Goal: Task Accomplishment & Management: Complete application form

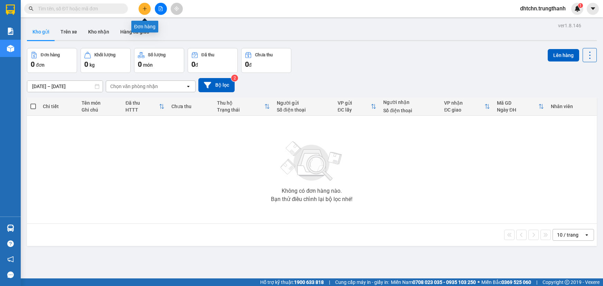
click at [140, 9] on button at bounding box center [144, 9] width 12 height 12
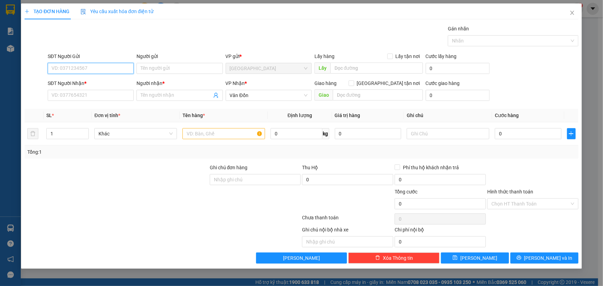
click at [100, 69] on input "SĐT Người Gửi" at bounding box center [91, 68] width 86 height 11
click at [103, 80] on div "0979317722 - trang" at bounding box center [91, 82] width 78 height 8
type input "0979317722"
type input "trang"
type input "vphn"
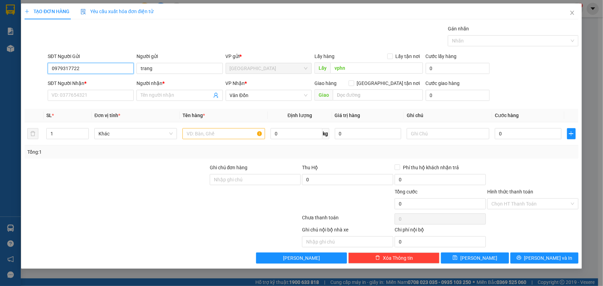
type input "0979317722"
click at [95, 103] on div "SĐT Người Nhận * VD: 0377654321" at bounding box center [91, 91] width 86 height 24
click at [94, 96] on input "SĐT Người Nhận *" at bounding box center [91, 95] width 86 height 11
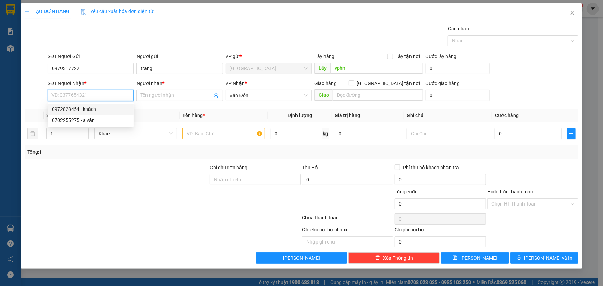
click at [101, 111] on div "0972828454 - khách" at bounding box center [91, 109] width 78 height 8
type input "0972828454"
type input "khách"
type input "631 [PERSON_NAME] Cẩm Phả"
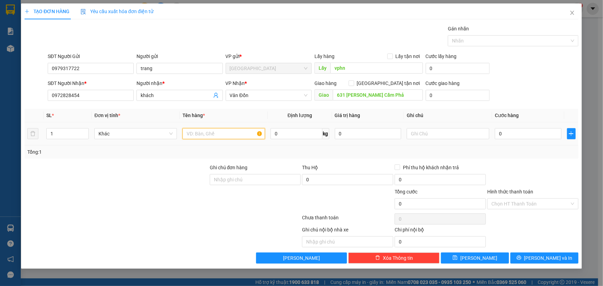
click at [208, 136] on input "text" at bounding box center [223, 133] width 83 height 11
type input "bánh"
click at [519, 135] on input "0" at bounding box center [528, 133] width 67 height 11
type input "1"
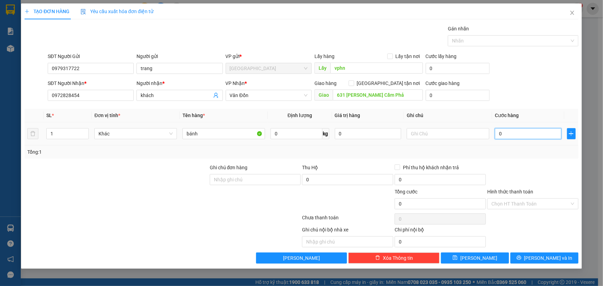
type input "1"
type input "10"
type input "100"
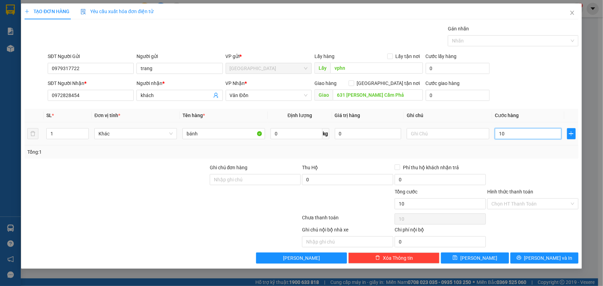
type input "100"
type input "1.000"
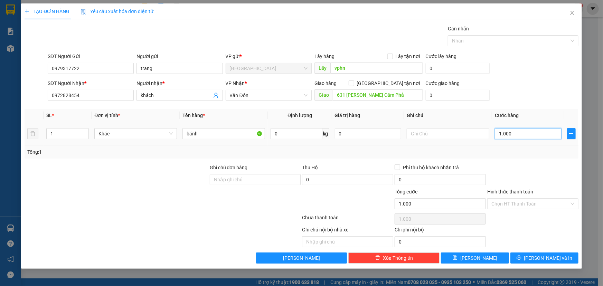
type input "10.000"
type input "100.000"
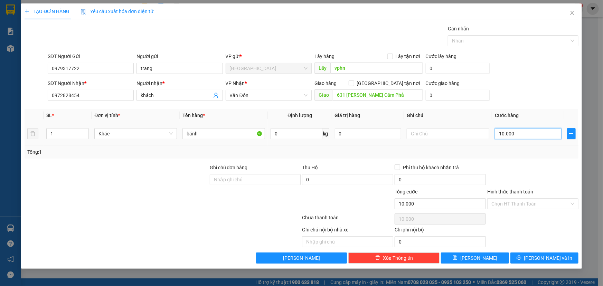
type input "100.000"
type input "1.000.000"
type input "100.000"
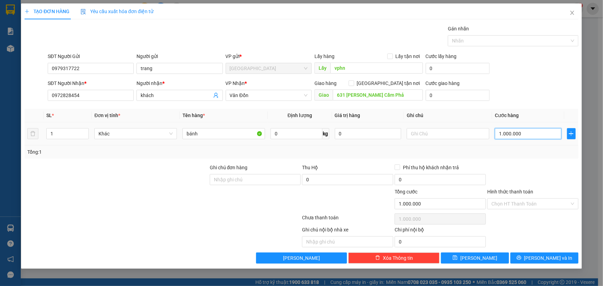
type input "100.000"
click at [491, 256] on button "[PERSON_NAME]" at bounding box center [475, 257] width 68 height 11
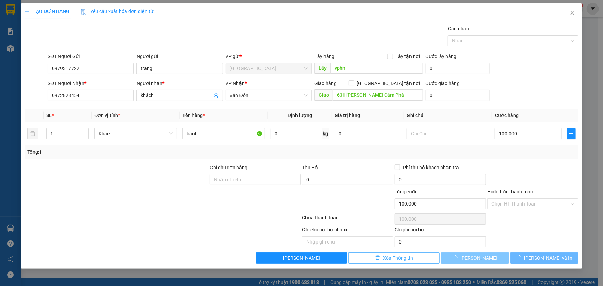
type input "0"
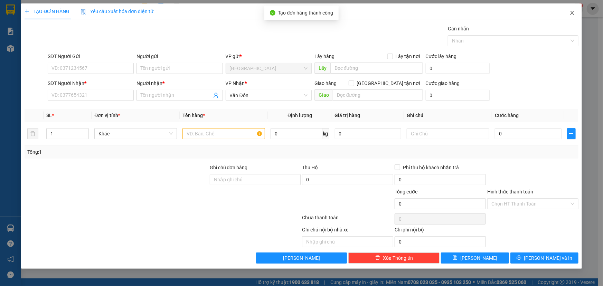
click at [572, 13] on icon "close" at bounding box center [572, 13] width 4 height 4
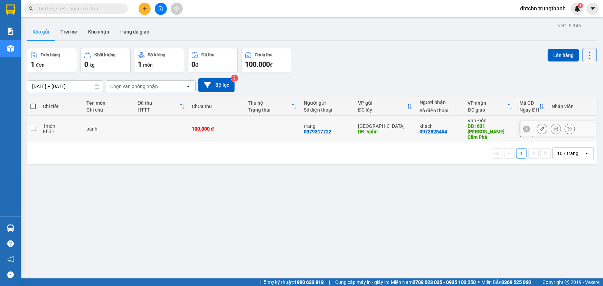
click at [218, 126] on div "100.000 đ" at bounding box center [216, 129] width 49 height 6
checkbox input "true"
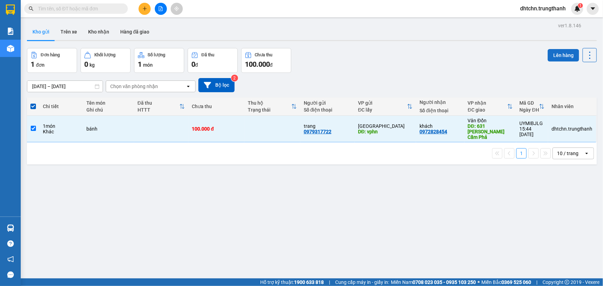
click at [554, 54] on button "Lên hàng" at bounding box center [562, 55] width 31 height 12
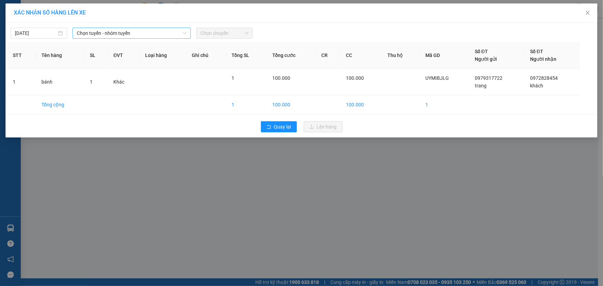
click at [167, 32] on span "Chọn tuyến - nhóm tuyến" at bounding box center [132, 33] width 110 height 10
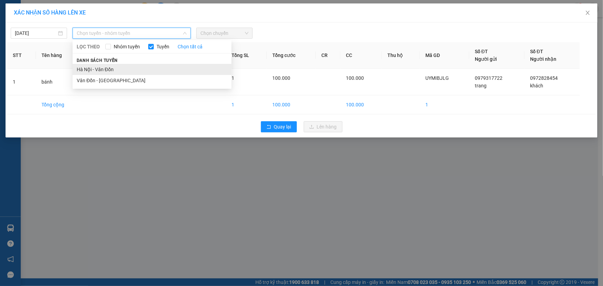
click at [117, 69] on li "Hà Nội - Vân Đồn" at bounding box center [152, 69] width 159 height 11
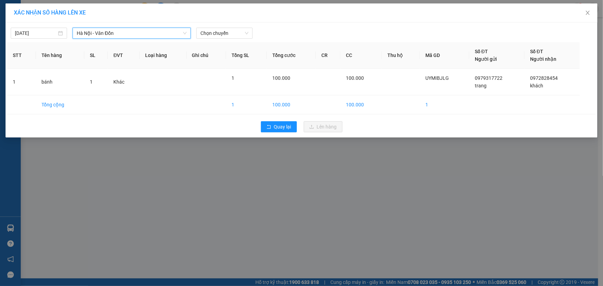
click at [203, 41] on div "[DATE] [GEOGRAPHIC_DATA] - [GEOGRAPHIC_DATA] - [GEOGRAPHIC_DATA] LỌC THEO Nhóm …" at bounding box center [302, 79] width 592 height 115
click at [215, 32] on span "Chọn chuyến" at bounding box center [224, 33] width 48 height 10
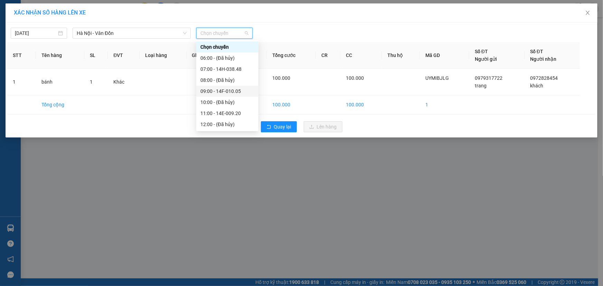
scroll to position [99, 0]
click at [241, 104] on div "19:00 - 14F-010.44" at bounding box center [227, 103] width 54 height 8
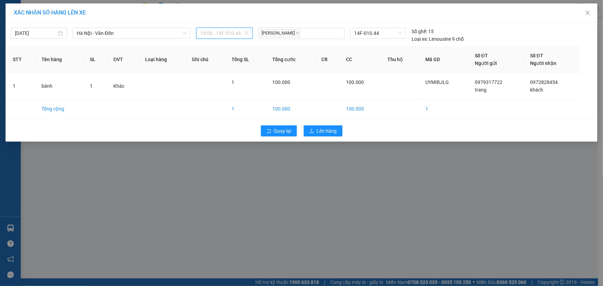
click at [244, 32] on span "19:00 - 14F-010.44" at bounding box center [224, 33] width 48 height 10
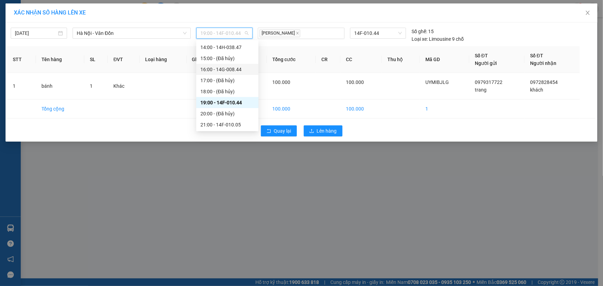
click at [240, 69] on div "16:00 - 14G-008.44" at bounding box center [227, 70] width 54 height 8
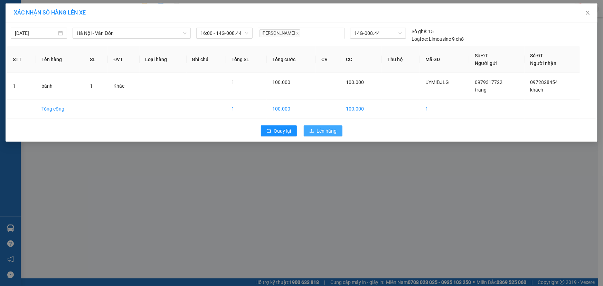
click at [321, 133] on span "Lên hàng" at bounding box center [327, 131] width 20 height 8
